Goal: Find specific page/section

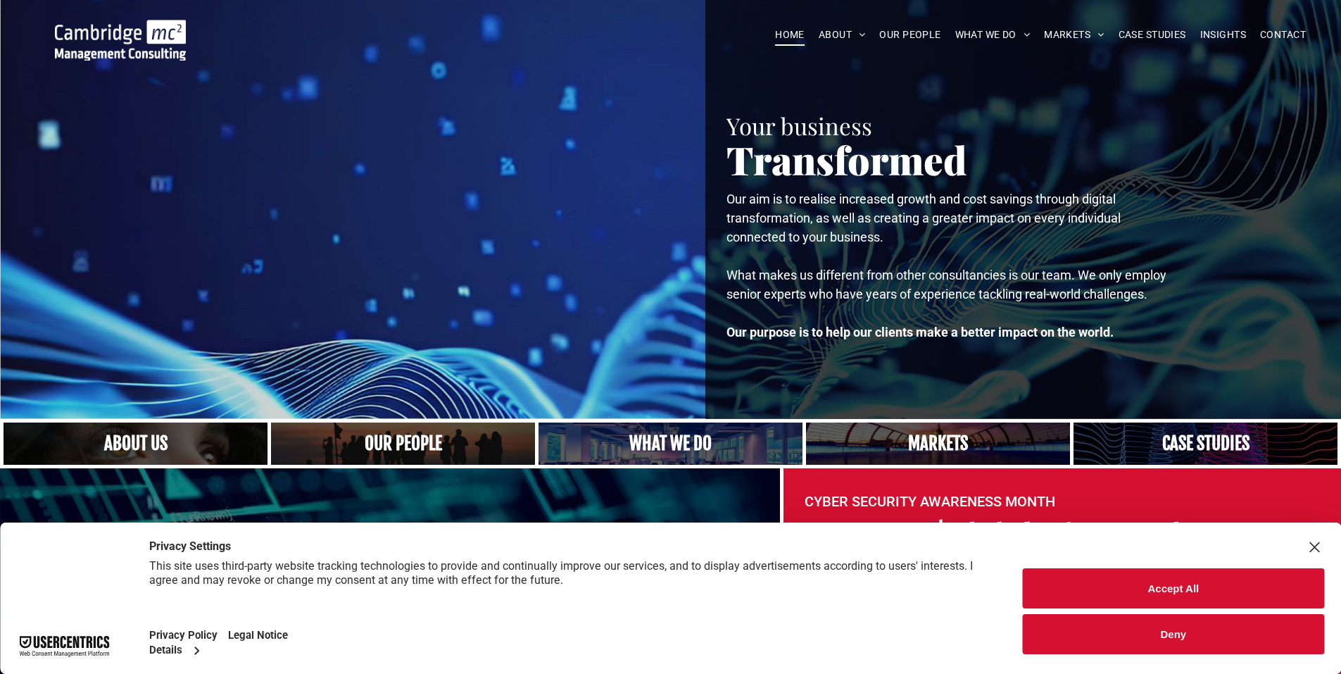
click at [1091, 631] on button "Deny" at bounding box center [1173, 634] width 301 height 40
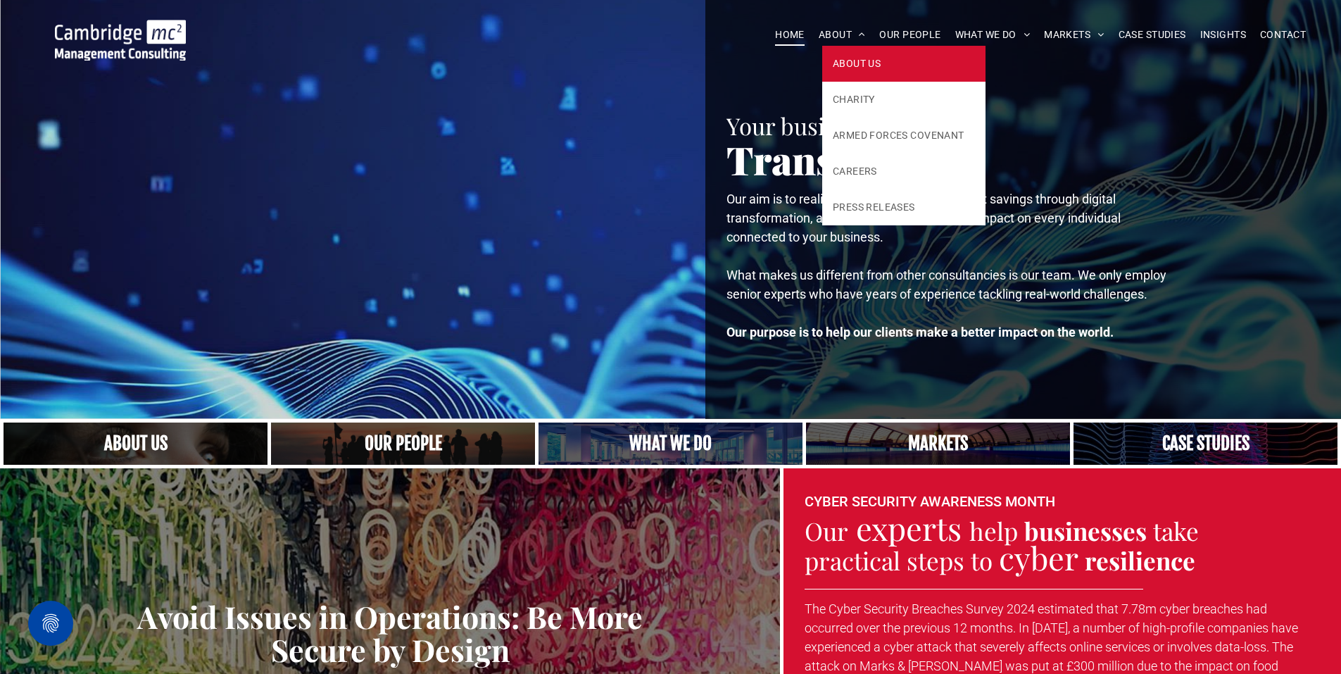
click at [846, 66] on span "ABOUT US" at bounding box center [857, 63] width 48 height 15
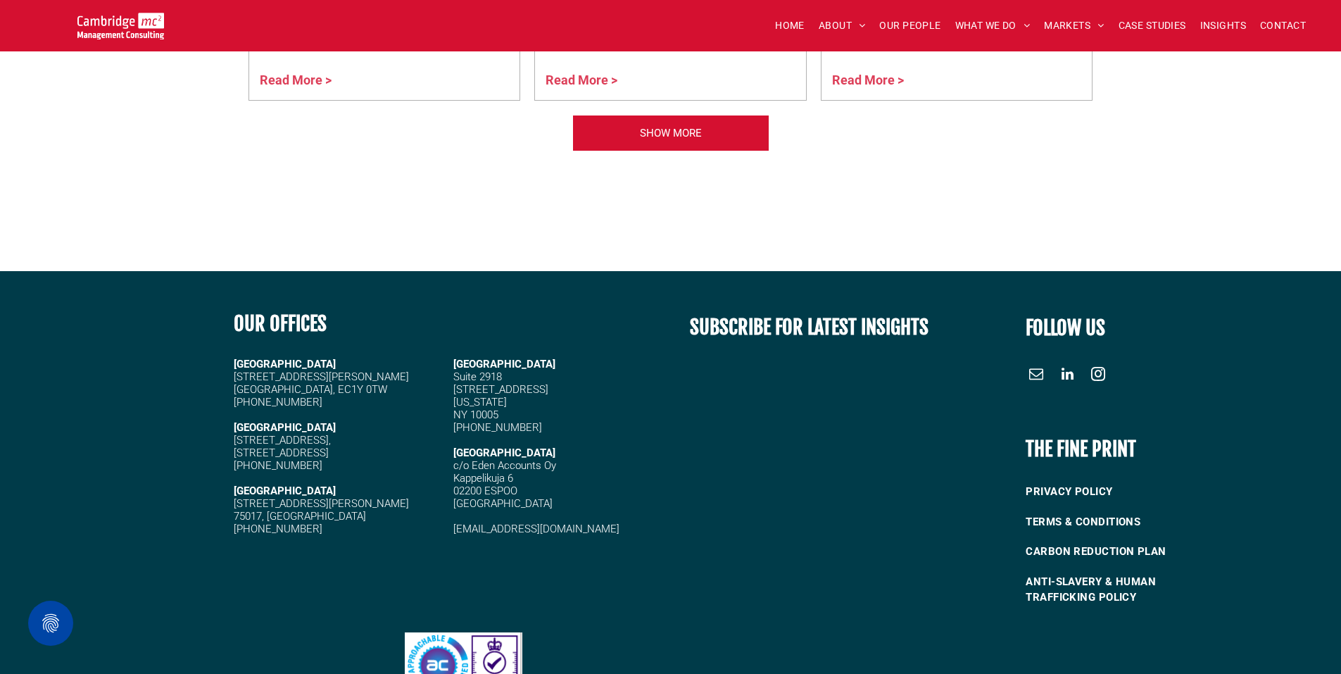
scroll to position [3659, 0]
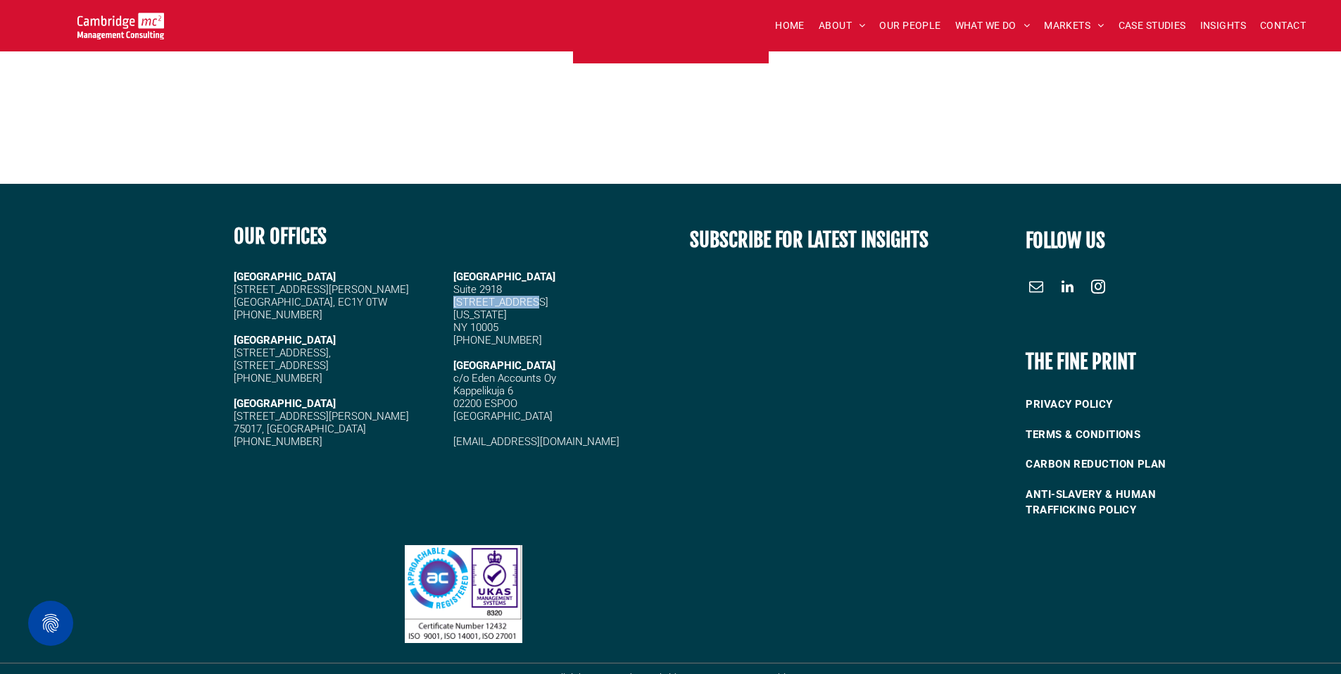
drag, startPoint x: 518, startPoint y: 286, endPoint x: 455, endPoint y: 282, distance: 62.8
click at [455, 296] on h5 "[STREET_ADDRESS]" at bounding box center [556, 302] width 207 height 13
copy span "[STREET_ADDRESS]"
click at [586, 321] on h5 "NY 10005" at bounding box center [556, 327] width 207 height 13
